Goal: Check status: Check status

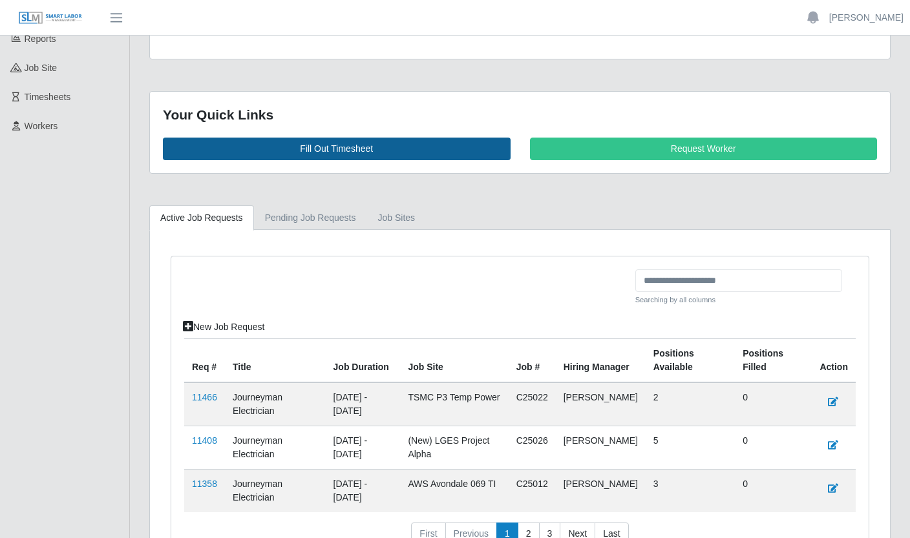
scroll to position [228, 0]
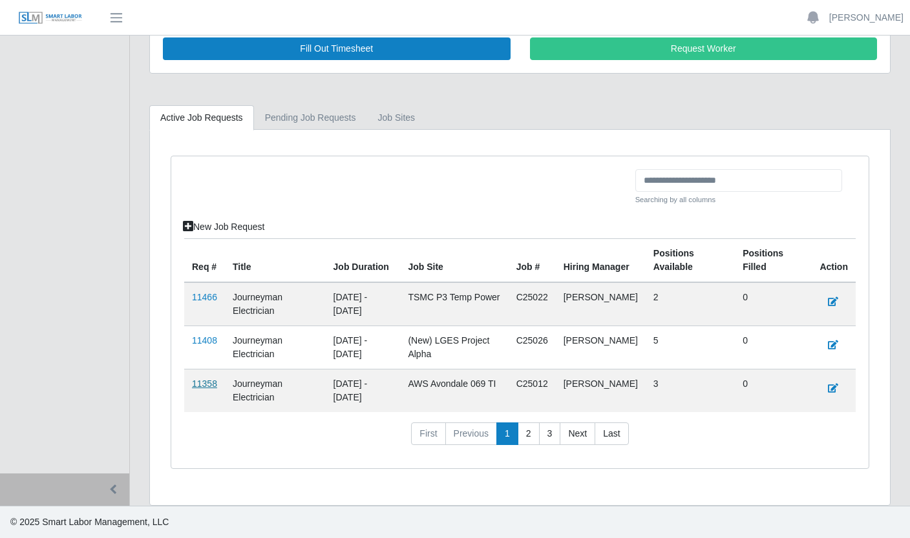
click at [211, 383] on link "11358" at bounding box center [204, 384] width 25 height 10
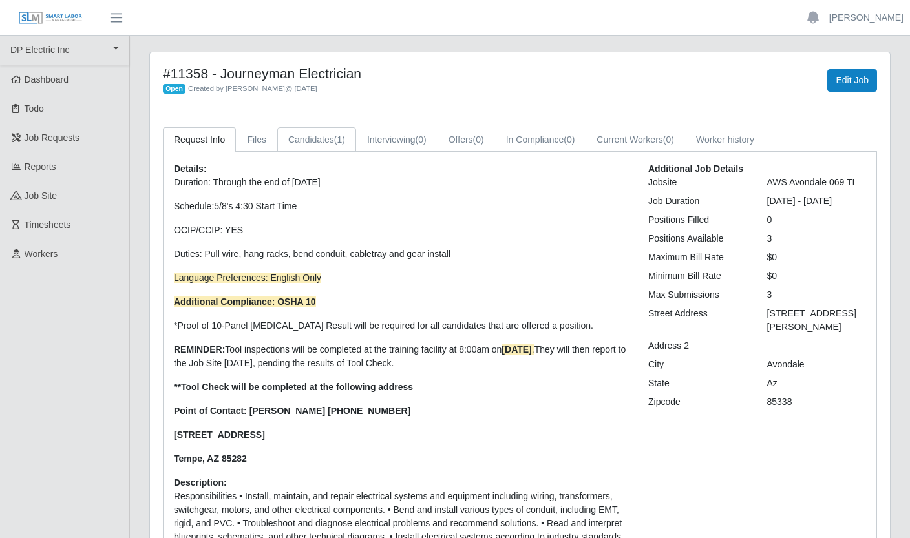
click at [333, 142] on link "Candidates (1)" at bounding box center [316, 139] width 79 height 25
